Goal: Obtain resource: Download file/media

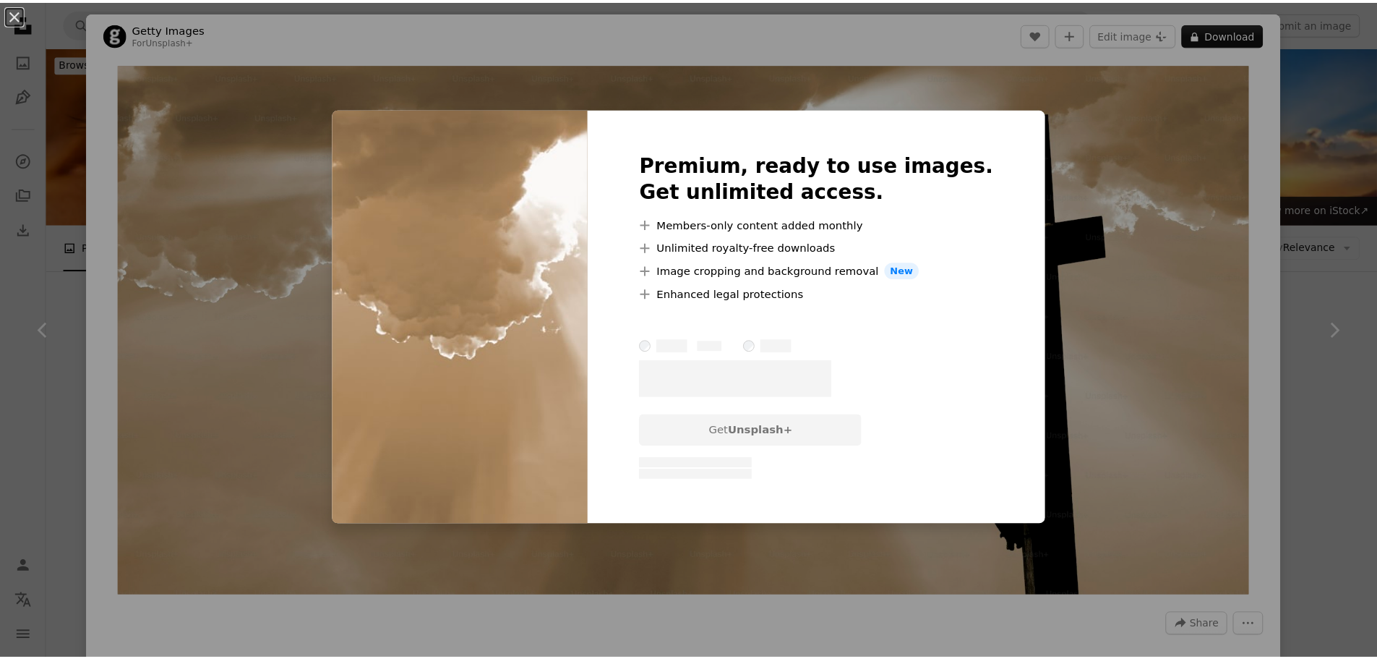
scroll to position [795, 0]
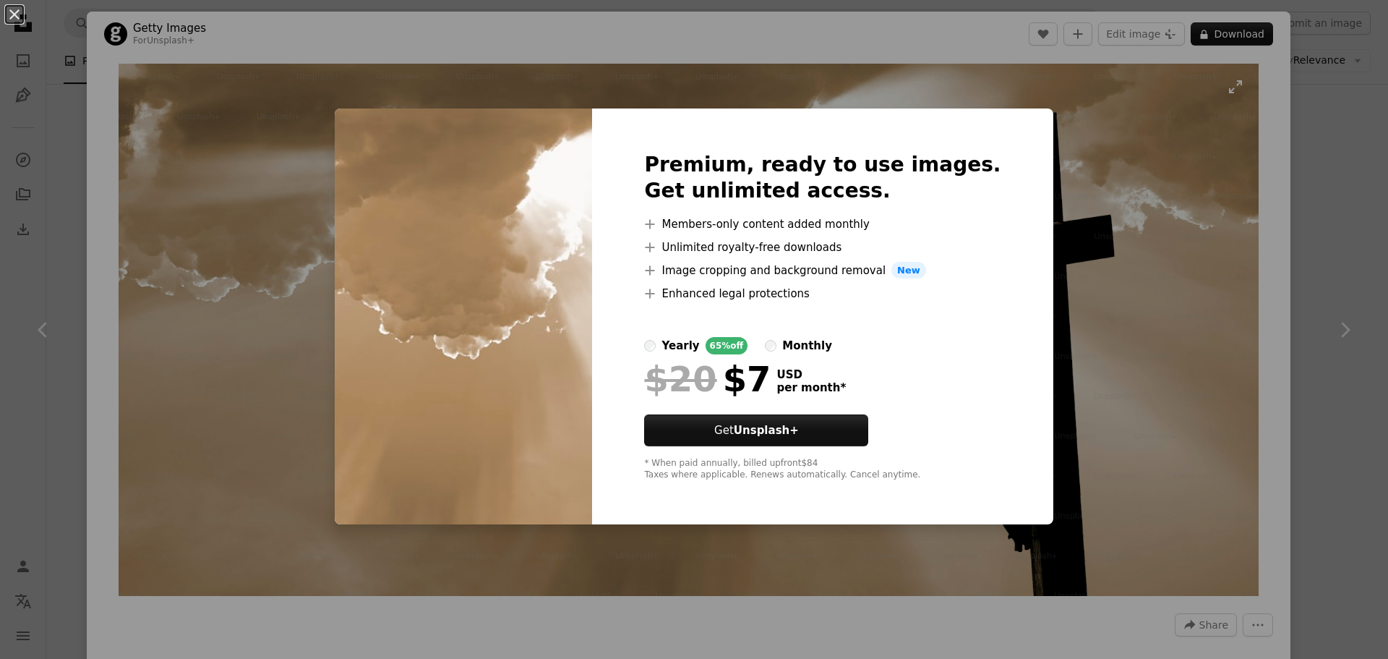
click at [1023, 95] on div "An X shape Premium, ready to use images. Get unlimited access. A plus sign Memb…" at bounding box center [694, 329] width 1388 height 659
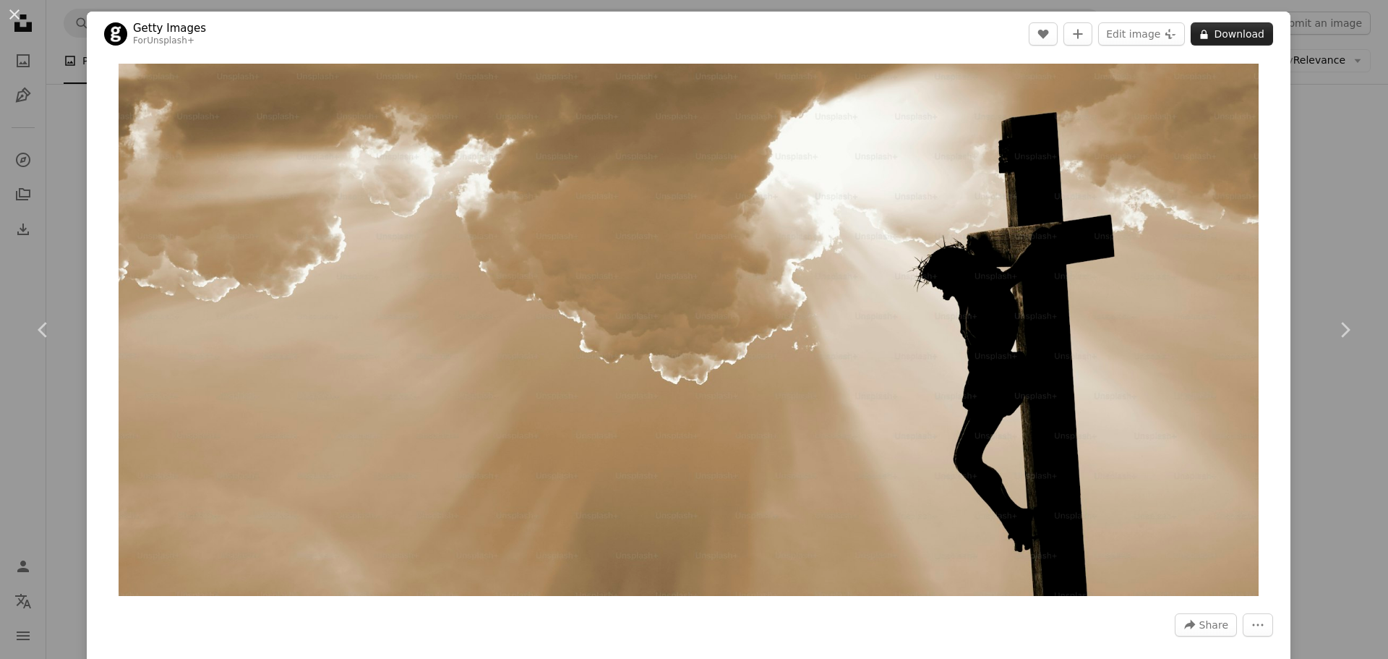
click at [1247, 30] on button "A lock Download" at bounding box center [1232, 33] width 82 height 23
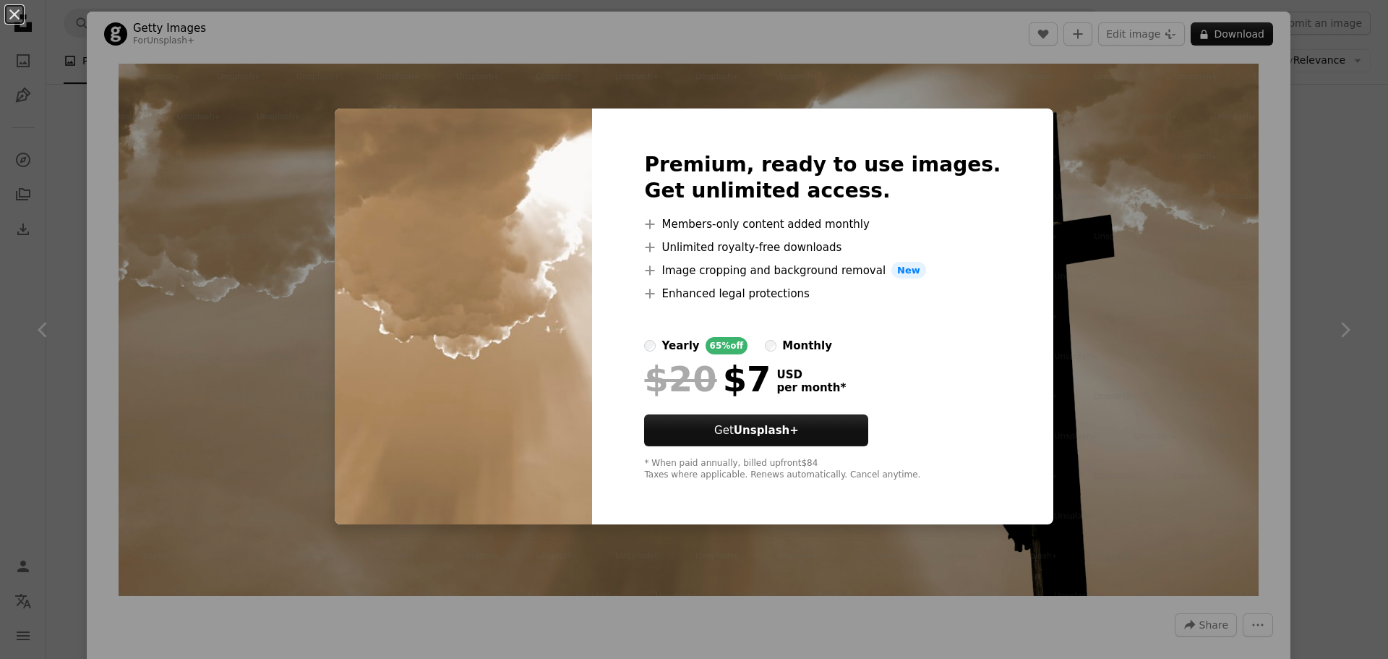
click at [1178, 155] on div "An X shape Premium, ready to use images. Get unlimited access. A plus sign Memb…" at bounding box center [694, 329] width 1388 height 659
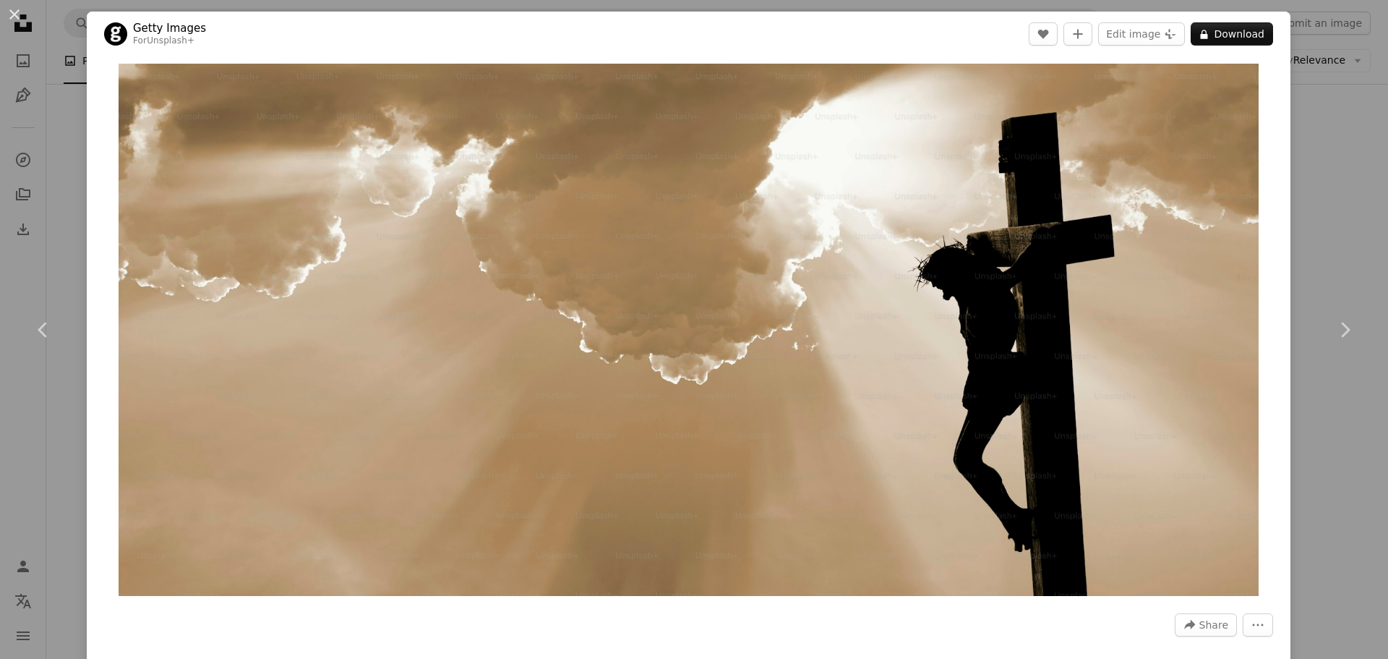
click at [1360, 188] on div "An X shape Chevron left Chevron right Getty Images For Unsplash+ A heart A plus…" at bounding box center [694, 329] width 1388 height 659
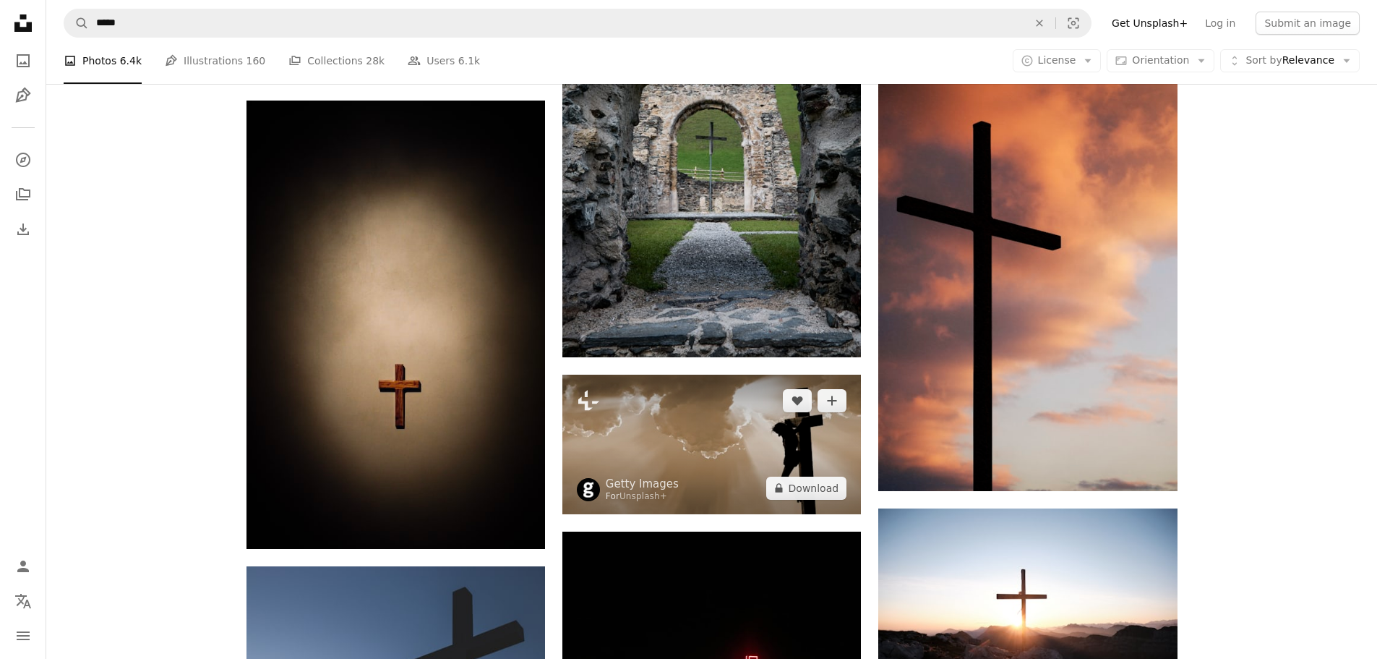
scroll to position [651, 0]
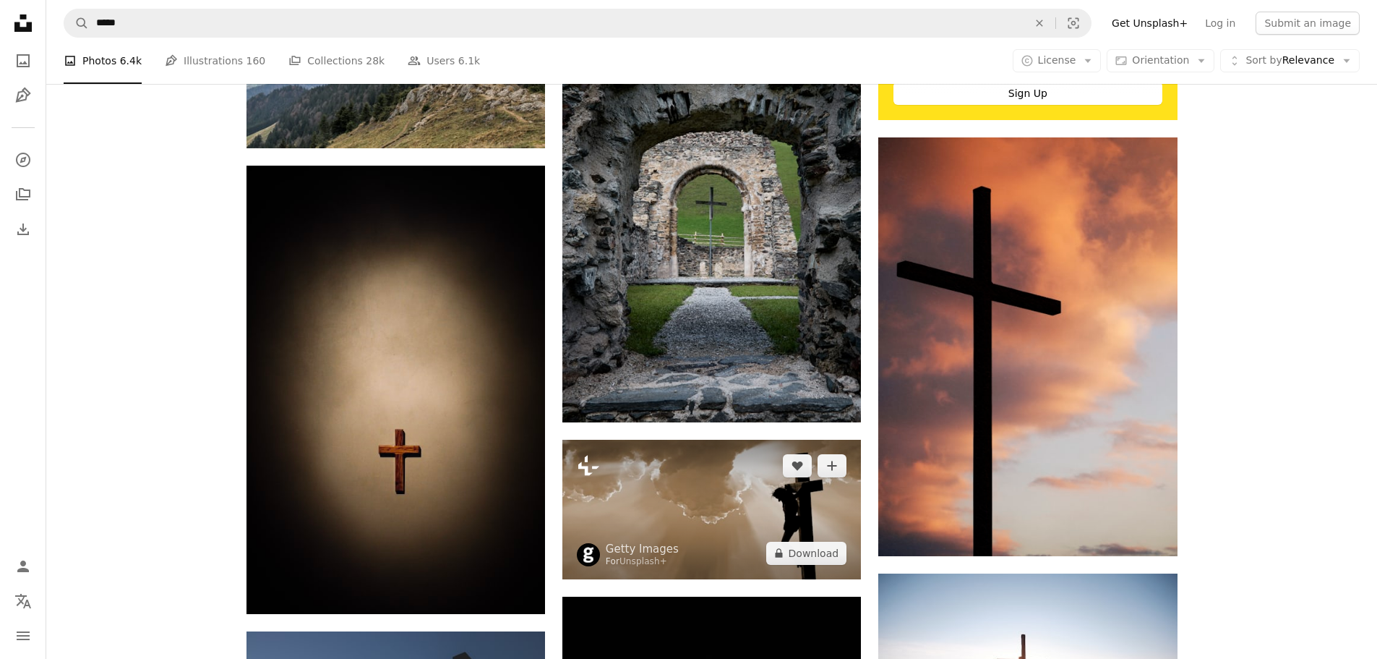
click at [587, 474] on icon at bounding box center [588, 466] width 21 height 20
